Goal: Task Accomplishment & Management: Manage account settings

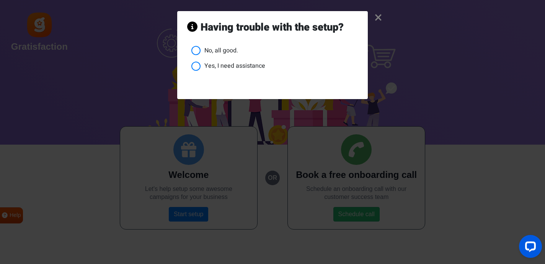
click at [197, 50] on li "No, all good." at bounding box center [274, 51] width 166 height 10
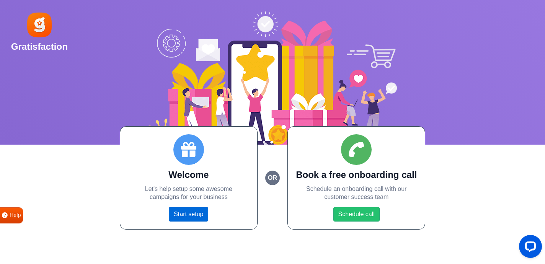
click at [179, 215] on link "Start setup" at bounding box center [188, 214] width 39 height 15
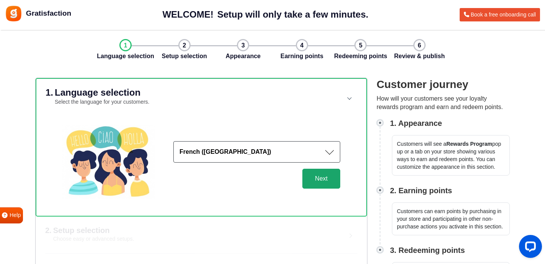
click at [324, 184] on button "Next" at bounding box center [321, 179] width 38 height 20
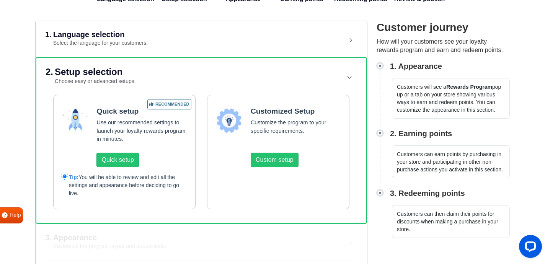
scroll to position [58, 0]
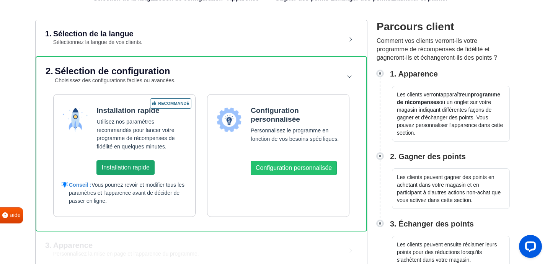
click at [133, 166] on button "Installation rapide" at bounding box center [125, 167] width 58 height 15
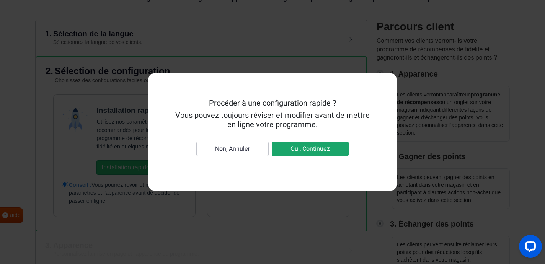
click at [296, 149] on button "Oui, Continuez" at bounding box center [310, 149] width 77 height 15
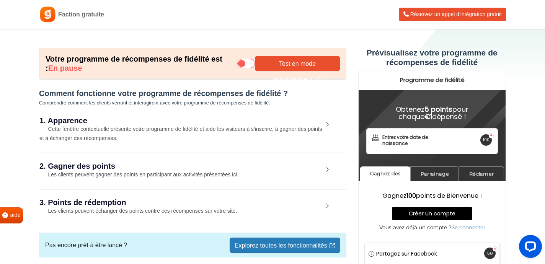
click at [249, 63] on icon at bounding box center [246, 63] width 18 height 9
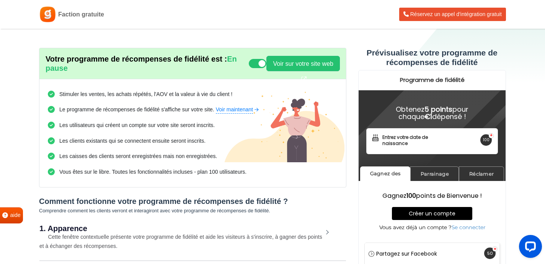
click at [251, 65] on icon at bounding box center [258, 63] width 18 height 9
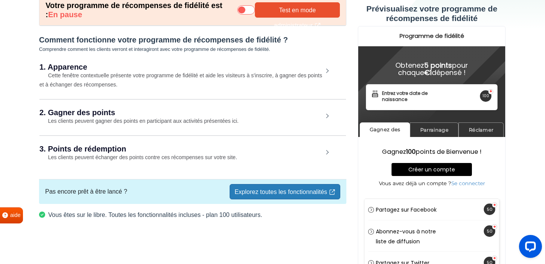
scroll to position [54, 0]
click at [289, 194] on link "Explorez toutes les fonctionnalités" at bounding box center [284, 191] width 111 height 15
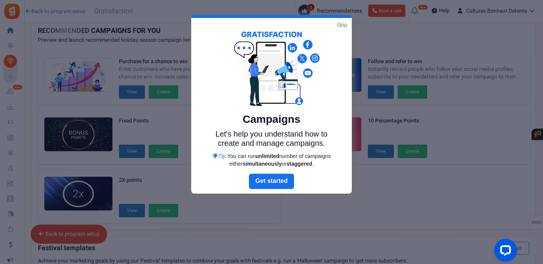
scroll to position [31, 0]
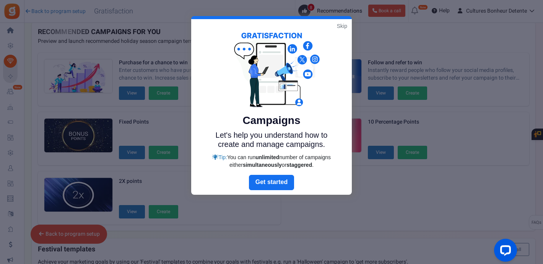
click at [256, 226] on div at bounding box center [271, 132] width 543 height 264
click at [342, 27] on link "Skip" at bounding box center [342, 26] width 10 height 8
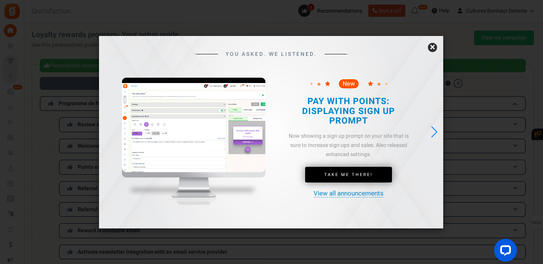
click at [434, 48] on link "×" at bounding box center [432, 47] width 9 height 9
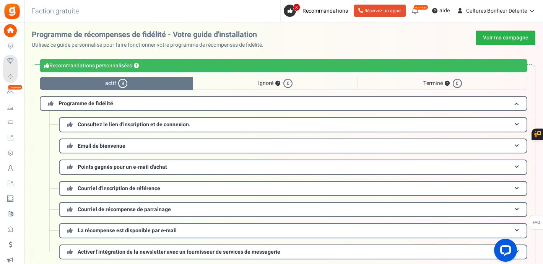
click at [487, 36] on link "Voir ma campagne" at bounding box center [506, 38] width 60 height 15
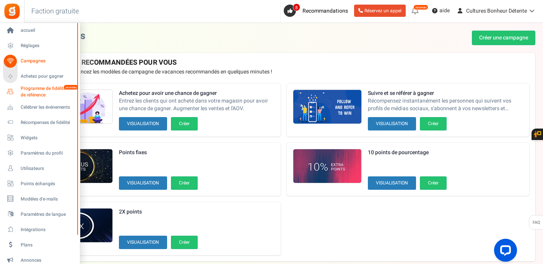
click at [31, 89] on span "Programme de fidélité et de référence" at bounding box center [49, 91] width 56 height 13
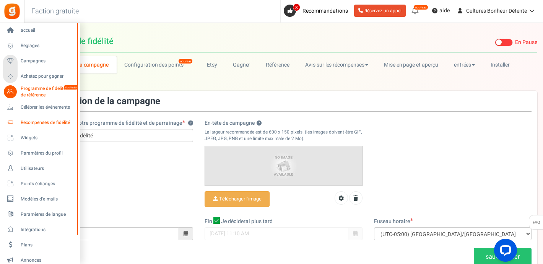
click at [11, 123] on icon at bounding box center [10, 122] width 13 height 13
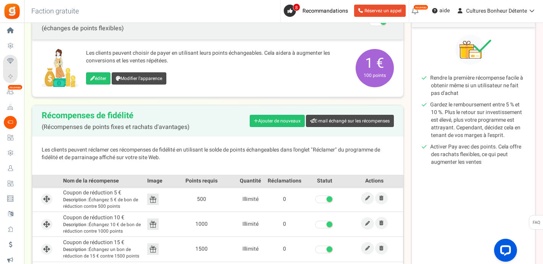
scroll to position [93, 0]
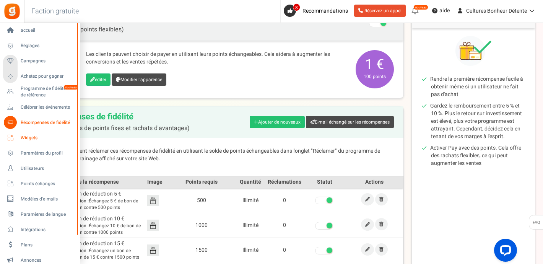
click at [12, 136] on icon at bounding box center [10, 137] width 13 height 13
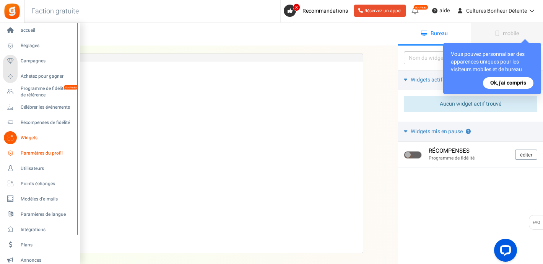
click at [11, 153] on icon at bounding box center [10, 152] width 13 height 13
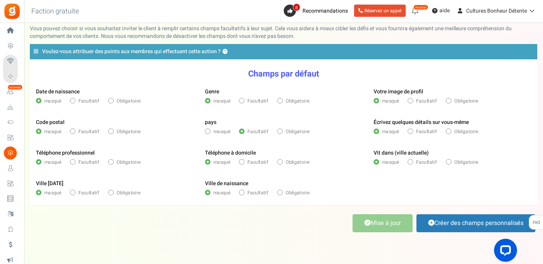
scroll to position [40, 0]
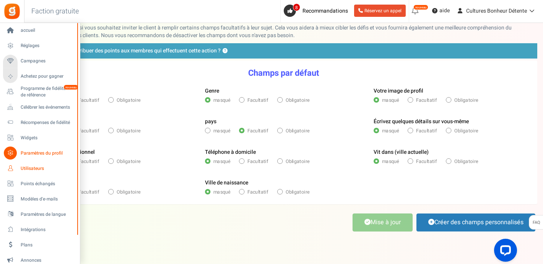
click at [24, 168] on span "Utilisateurs" at bounding box center [48, 168] width 54 height 7
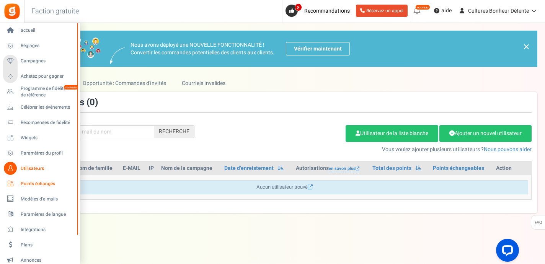
click at [11, 186] on icon at bounding box center [10, 183] width 13 height 13
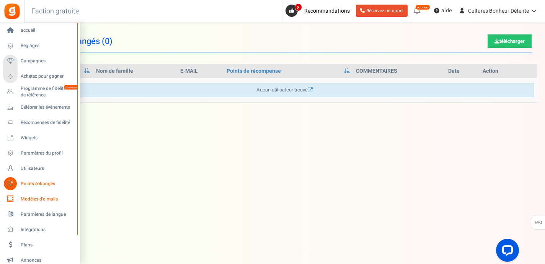
click at [12, 200] on icon at bounding box center [10, 198] width 13 height 13
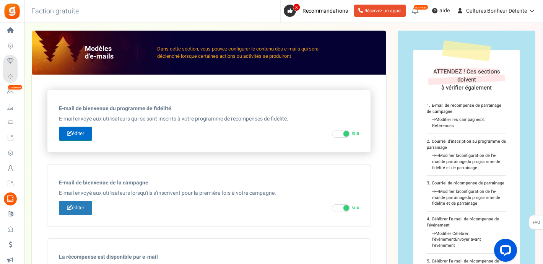
click at [78, 133] on link "éditer" at bounding box center [75, 134] width 33 height 14
type input "Bienvenue dans notre [[Loyalty Program Name]]"
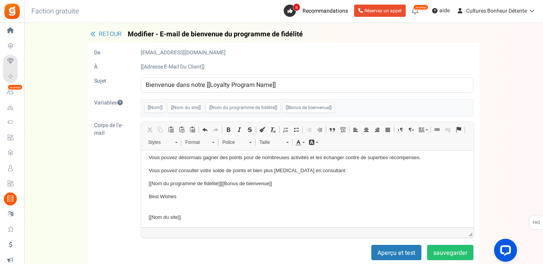
scroll to position [42, 0]
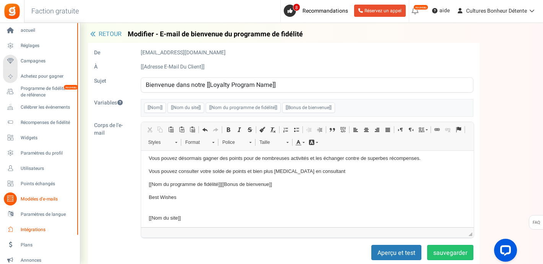
click at [24, 230] on span "Intégrations" at bounding box center [48, 229] width 54 height 7
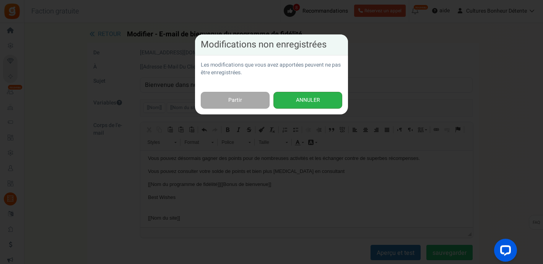
click at [302, 102] on button "ANNULER" at bounding box center [307, 100] width 69 height 17
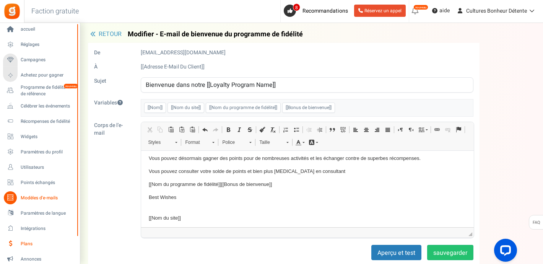
click at [11, 245] on icon at bounding box center [10, 243] width 13 height 13
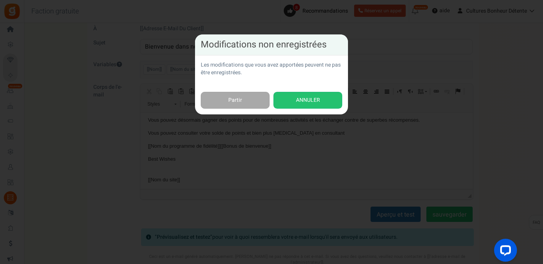
scroll to position [40, 0]
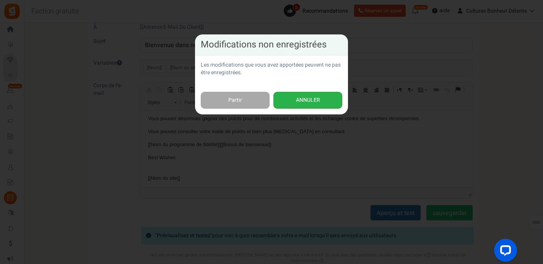
click at [311, 98] on button "ANNULER" at bounding box center [307, 100] width 69 height 17
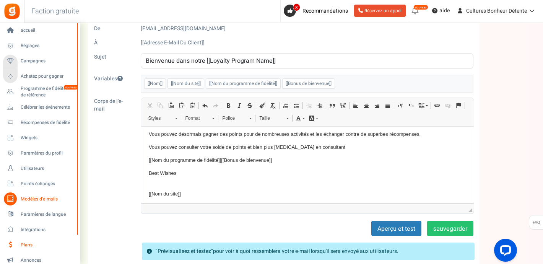
scroll to position [17, 0]
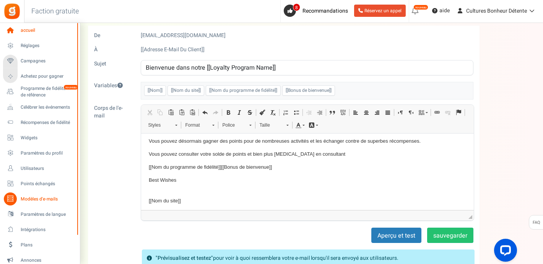
click at [30, 29] on span "accueil" at bounding box center [48, 30] width 54 height 7
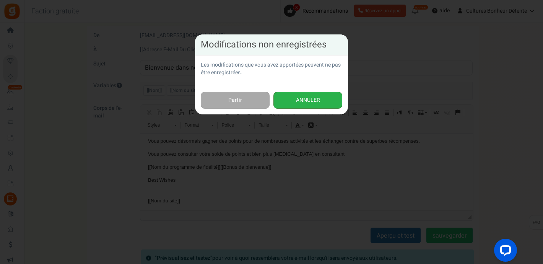
click at [329, 105] on button "ANNULER" at bounding box center [307, 100] width 69 height 17
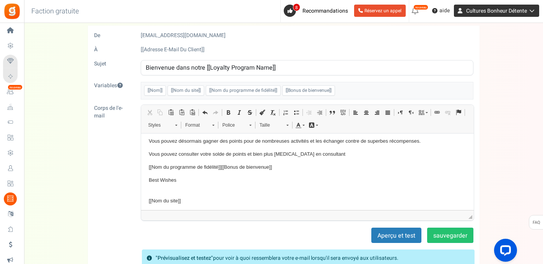
click at [463, 12] on icon at bounding box center [460, 11] width 12 height 12
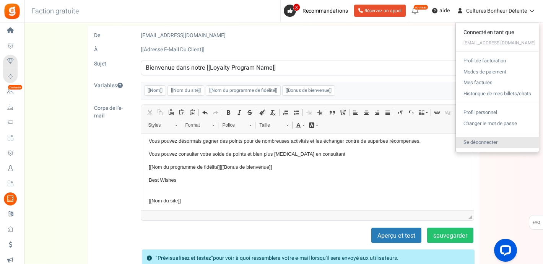
click at [494, 143] on link "Se déconnecter" at bounding box center [497, 142] width 83 height 11
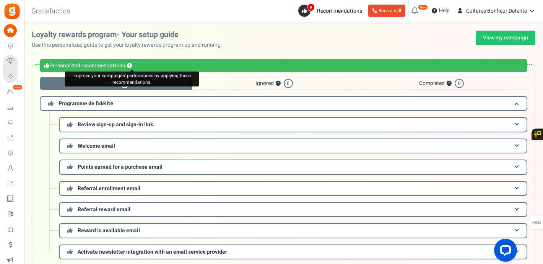
click at [132, 66] on button "?" at bounding box center [129, 65] width 5 height 5
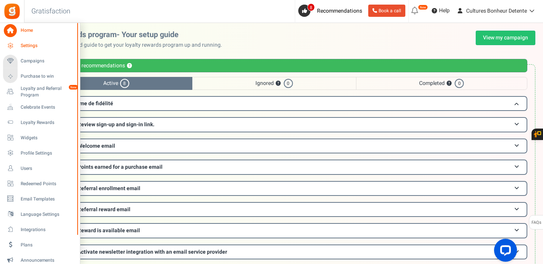
click at [13, 46] on icon at bounding box center [10, 45] width 13 height 13
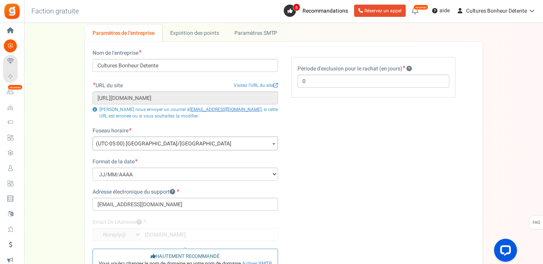
scroll to position [34, 0]
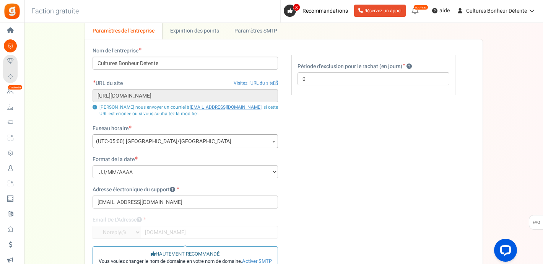
click at [175, 141] on span "(UTC-05:00) Amérique/Chicago" at bounding box center [185, 142] width 185 height 14
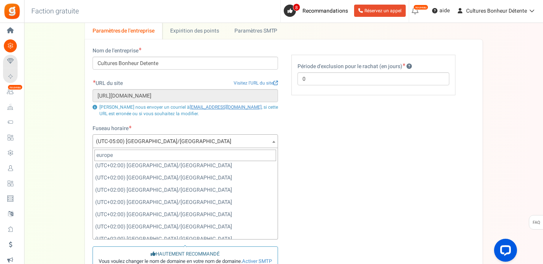
scroll to position [235, 0]
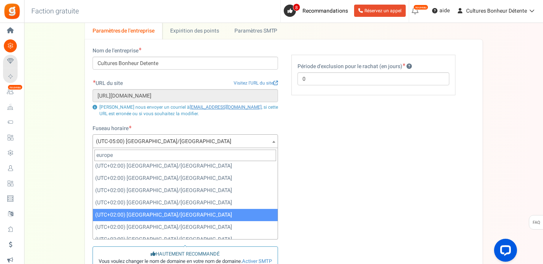
type input "europe"
select select "Europe/Andorra"
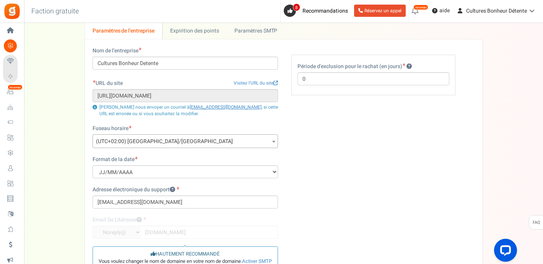
click at [220, 142] on span "(UTC+02:00) Europe/Andorre" at bounding box center [185, 142] width 185 height 14
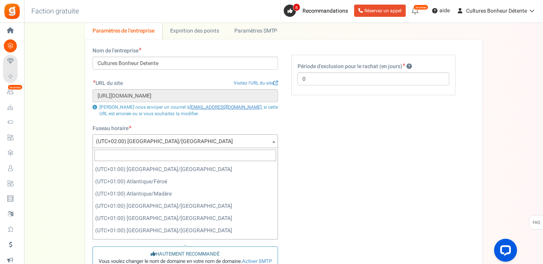
scroll to position [2484, 0]
select select "Europe/Paris"
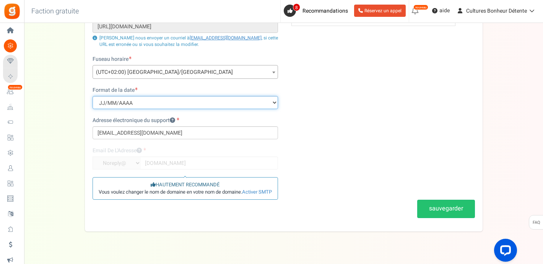
scroll to position [105, 0]
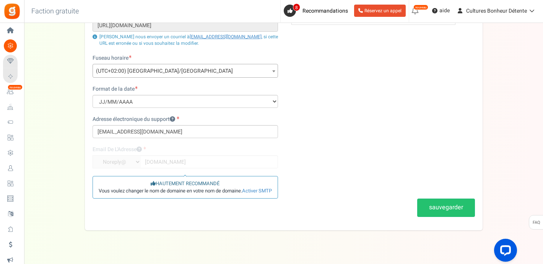
click at [195, 163] on div at bounding box center [186, 157] width 186 height 23
click at [264, 191] on link "Activer SMTP" at bounding box center [257, 190] width 30 height 7
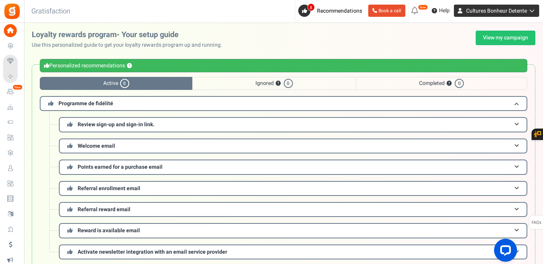
click at [511, 10] on span "Cultures Bonheur Detente" at bounding box center [496, 11] width 61 height 8
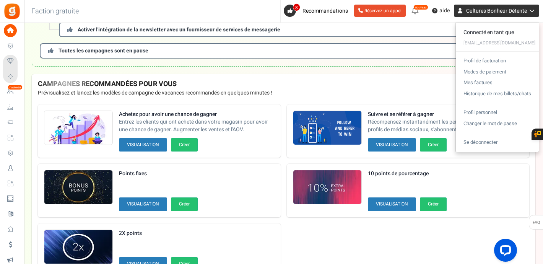
scroll to position [223, 0]
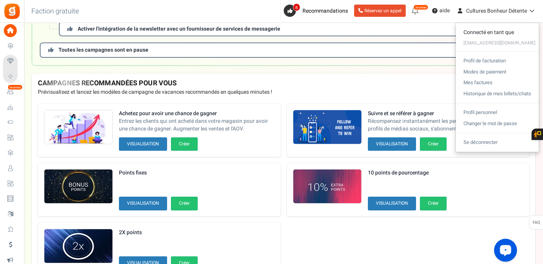
click at [511, 251] on div "Ouvrir le widget de chat LiveChat" at bounding box center [505, 249] width 13 height 13
click at [301, 11] on link "8 Recommandations" at bounding box center [317, 11] width 67 height 12
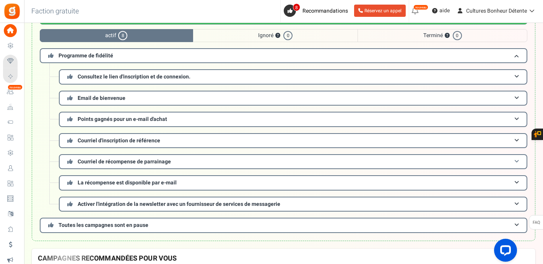
scroll to position [47, 0]
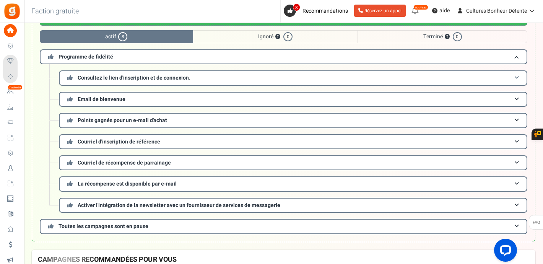
click at [206, 80] on h3 "Consultez le lien d'inscription et de connexion." at bounding box center [293, 77] width 469 height 15
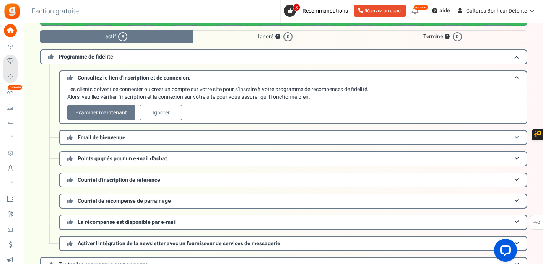
click at [144, 135] on h3 "Email de bienvenue" at bounding box center [293, 137] width 469 height 15
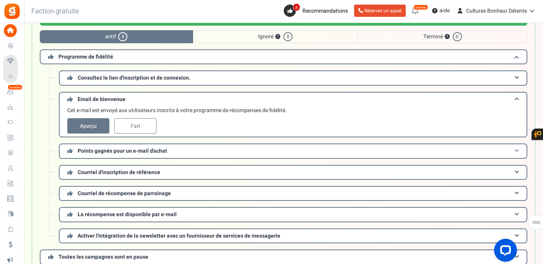
click at [183, 153] on h3 "Points gagnés pour un e-mail d'achat" at bounding box center [293, 150] width 469 height 15
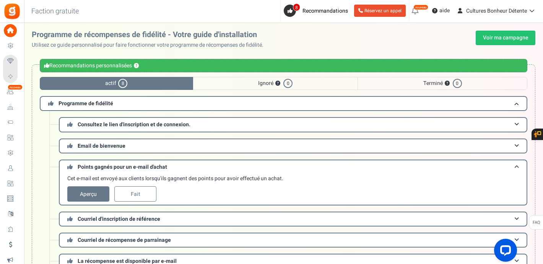
scroll to position [0, 0]
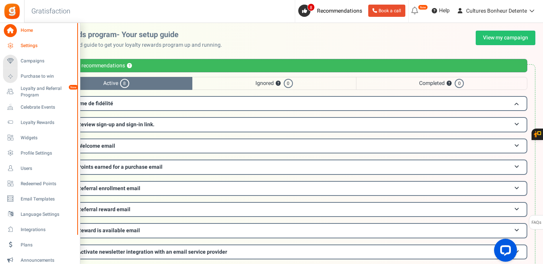
click at [9, 45] on icon at bounding box center [10, 45] width 13 height 13
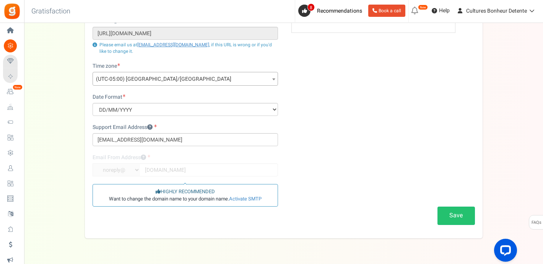
scroll to position [98, 0]
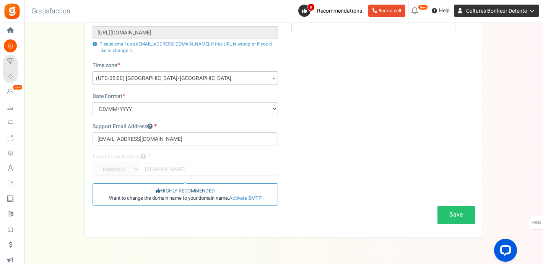
click at [520, 12] on span "Cultures Bonheur Detente" at bounding box center [496, 11] width 61 height 8
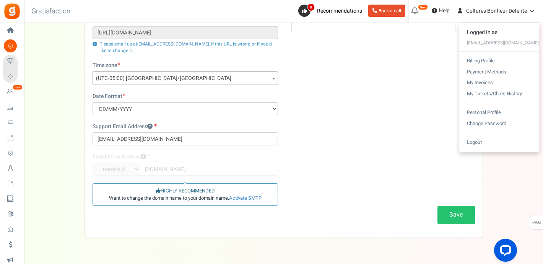
click at [475, 34] on div "Logged in as" at bounding box center [499, 32] width 80 height 11
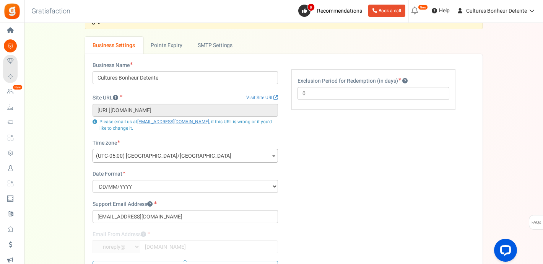
scroll to position [20, 0]
click at [180, 47] on link "Points Expiry" at bounding box center [166, 45] width 47 height 17
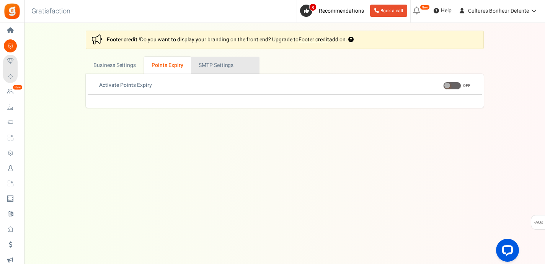
click at [216, 68] on link "Active SMTP Settings" at bounding box center [225, 65] width 68 height 17
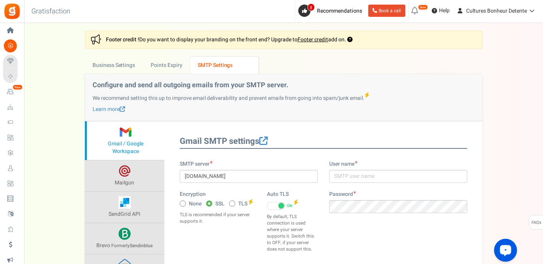
click at [506, 251] on icon "Open LiveChat chat widget" at bounding box center [505, 249] width 7 height 5
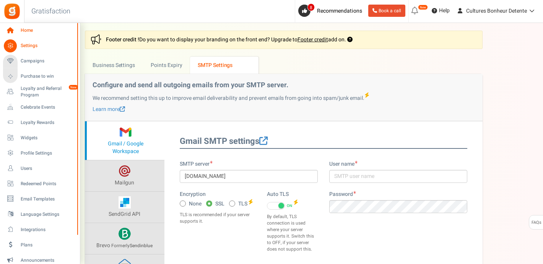
click at [12, 31] on icon at bounding box center [10, 30] width 13 height 13
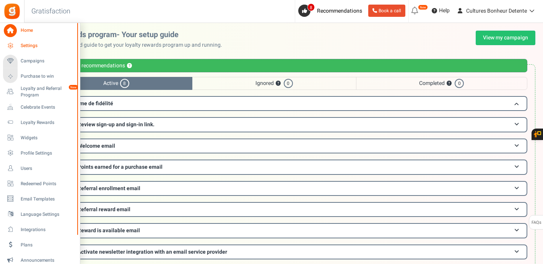
click at [11, 47] on icon at bounding box center [10, 45] width 13 height 13
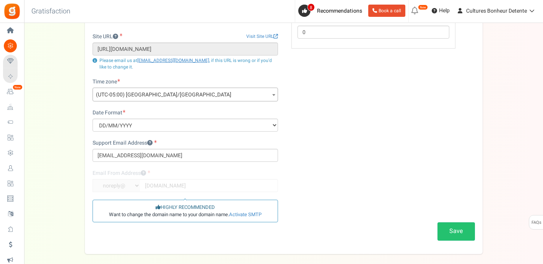
scroll to position [84, 0]
